Goal: Transaction & Acquisition: Register for event/course

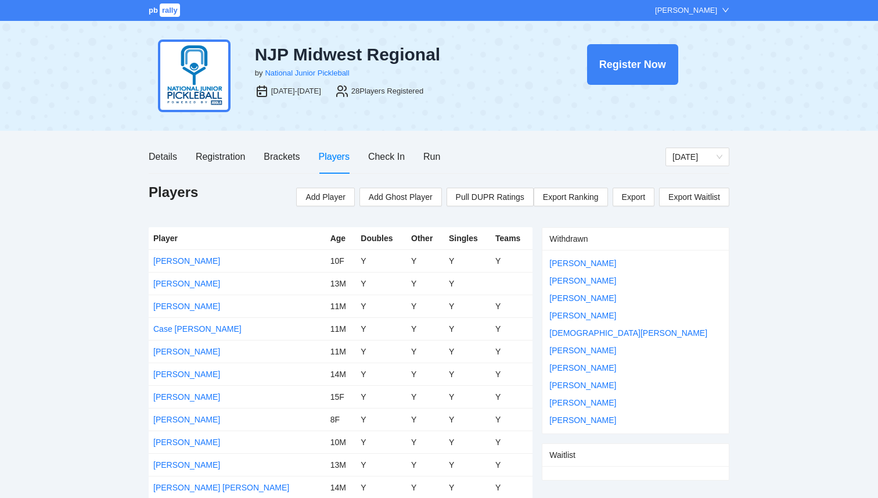
click at [158, 13] on link "pb rally" at bounding box center [165, 10] width 33 height 9
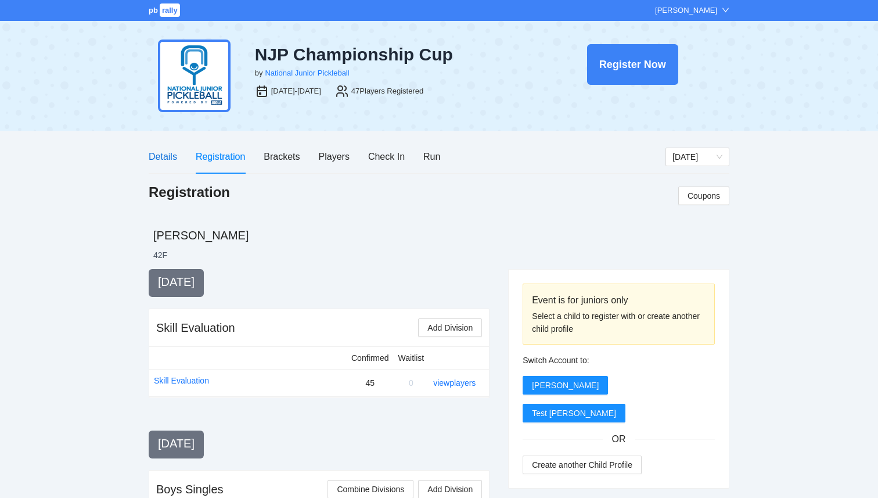
click at [167, 151] on div "Details" at bounding box center [163, 156] width 28 height 15
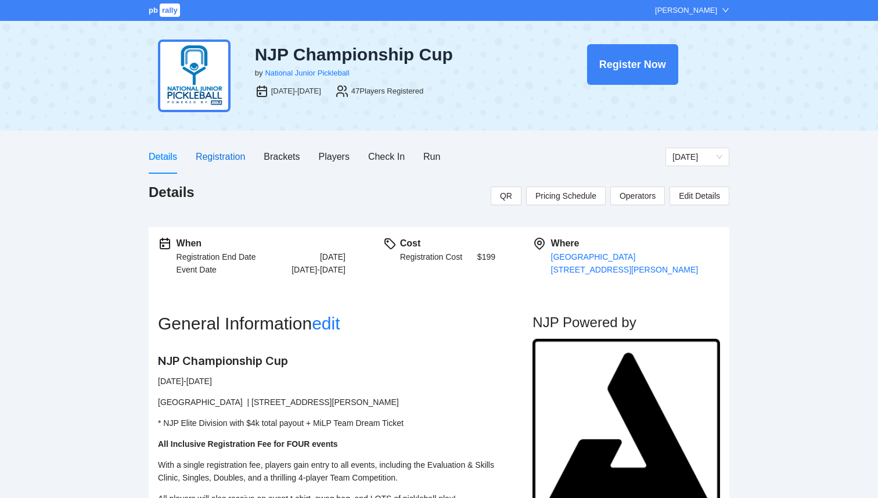
click at [224, 162] on div "Registration" at bounding box center [220, 156] width 49 height 15
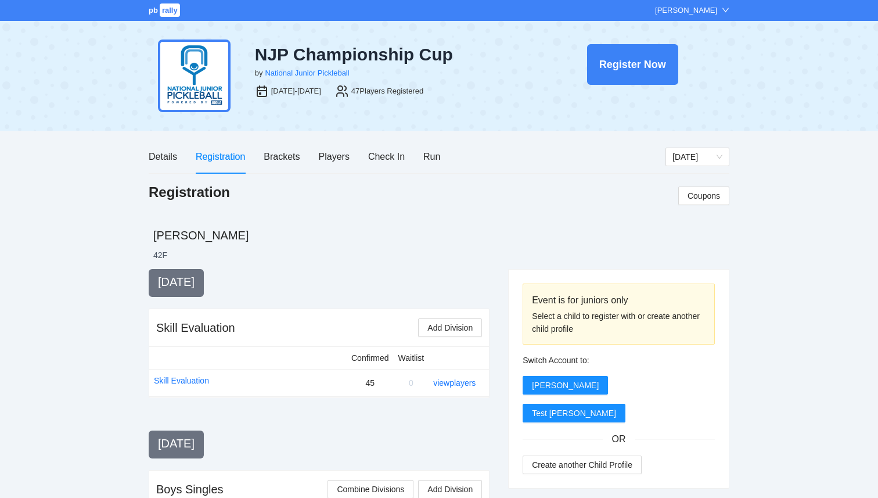
click at [169, 10] on span "rally" at bounding box center [170, 9] width 20 height 13
click at [322, 163] on div "Players" at bounding box center [334, 156] width 31 height 15
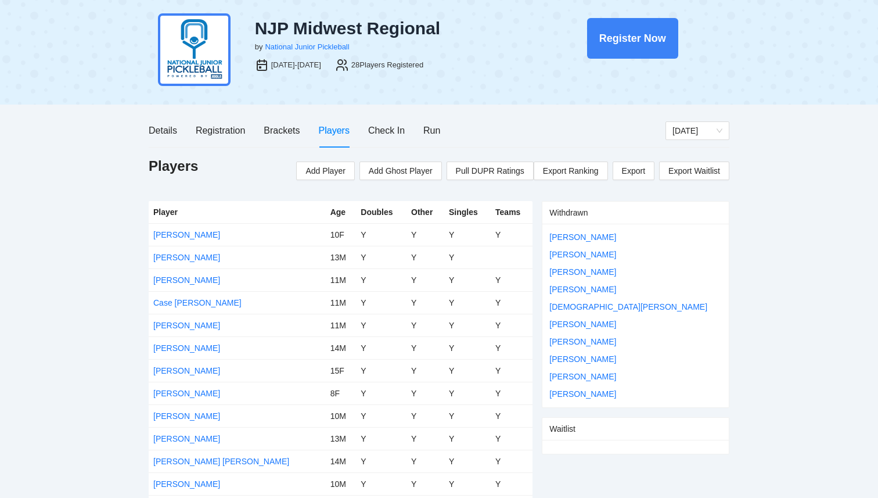
scroll to position [27, 0]
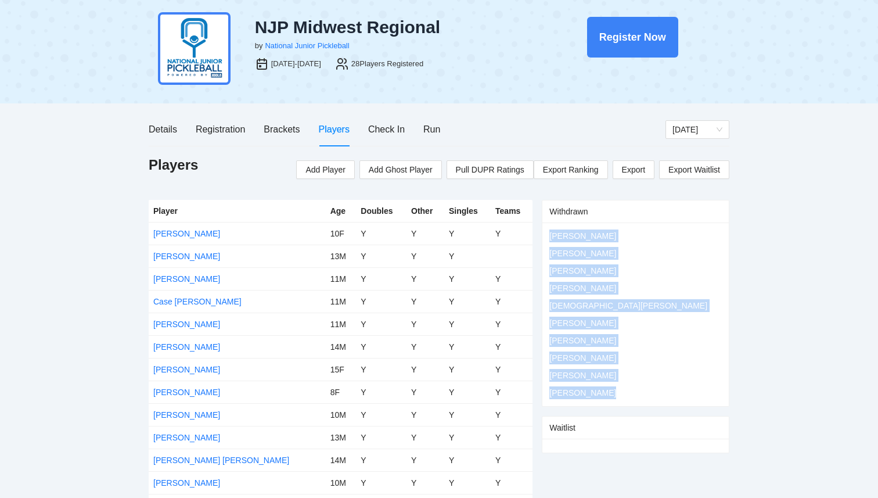
drag, startPoint x: 606, startPoint y: 397, endPoint x: 545, endPoint y: 225, distance: 182.3
click at [545, 225] on div "[PERSON_NAME] Kathir [PERSON_NAME] [PERSON_NAME] [PERSON_NAME] [PERSON_NAME] [P…" at bounding box center [635, 313] width 186 height 183
copy div "[PERSON_NAME] Kathir [PERSON_NAME] [PERSON_NAME] [PERSON_NAME] [PERSON_NAME] [P…"
